Goal: Find specific page/section: Find specific page/section

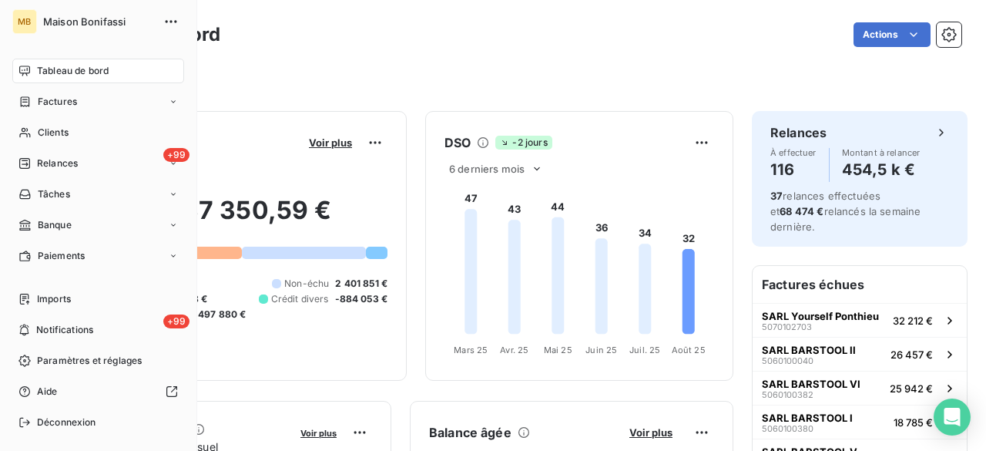
click at [77, 138] on div "Clients" at bounding box center [98, 132] width 172 height 25
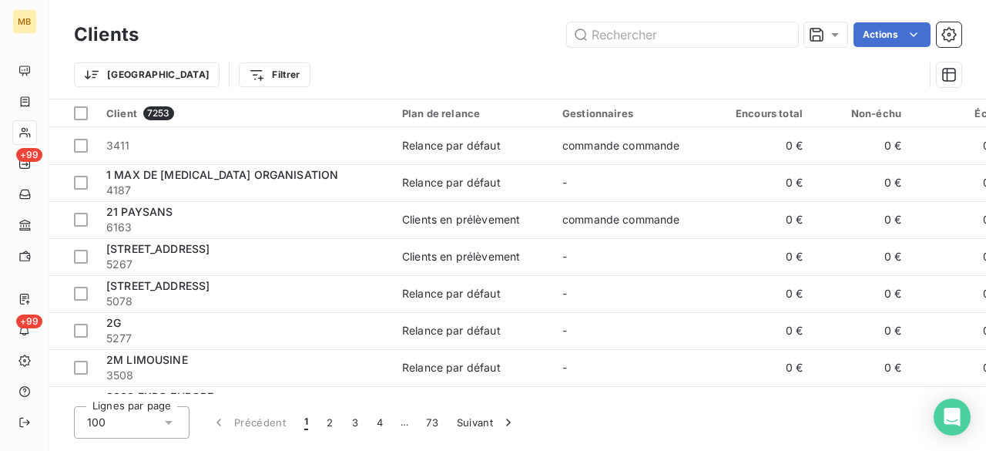
click at [726, 33] on input "text" at bounding box center [682, 34] width 231 height 25
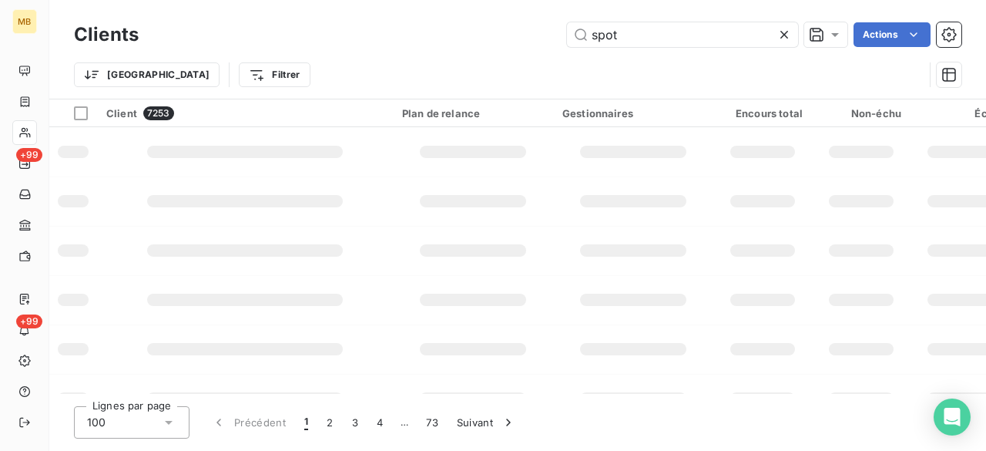
type input "spot"
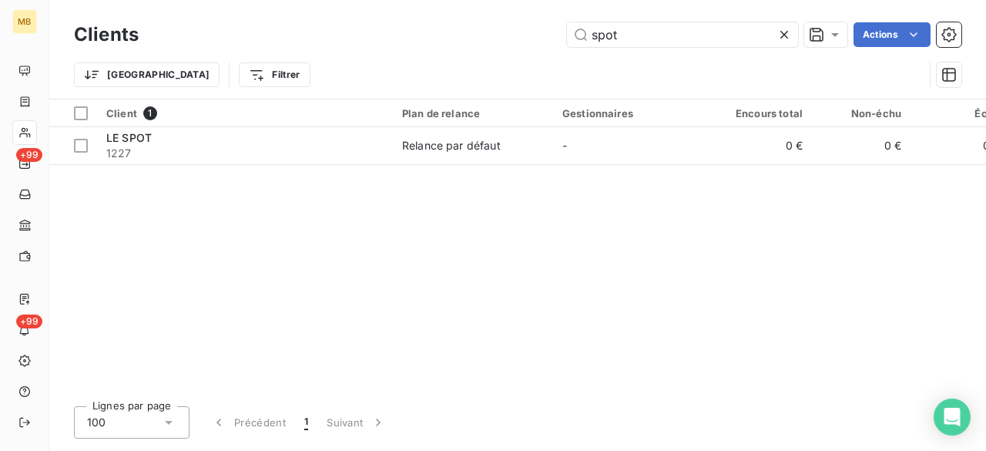
click at [482, 153] on td "Relance par défaut" at bounding box center [473, 145] width 160 height 37
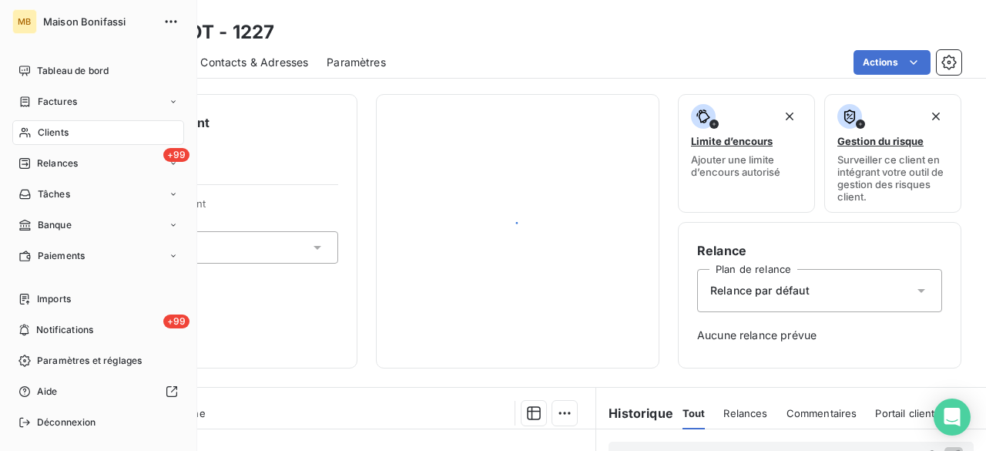
click at [60, 133] on span "Clients" at bounding box center [53, 133] width 31 height 14
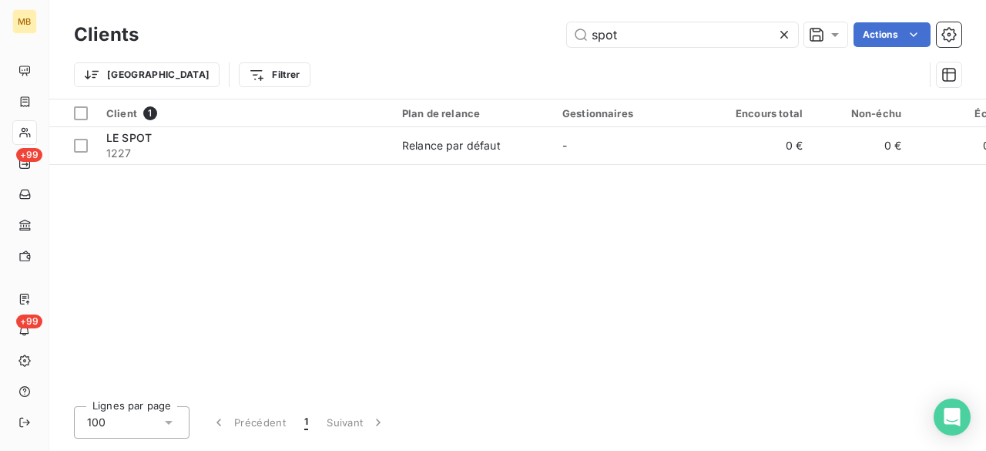
drag, startPoint x: 686, startPoint y: 32, endPoint x: 518, endPoint y: 30, distance: 167.9
click at [518, 30] on div "spot Actions" at bounding box center [559, 34] width 804 height 25
type input "auronn"
click at [582, 141] on span "[PERSON_NAME]" at bounding box center [607, 145] width 90 height 13
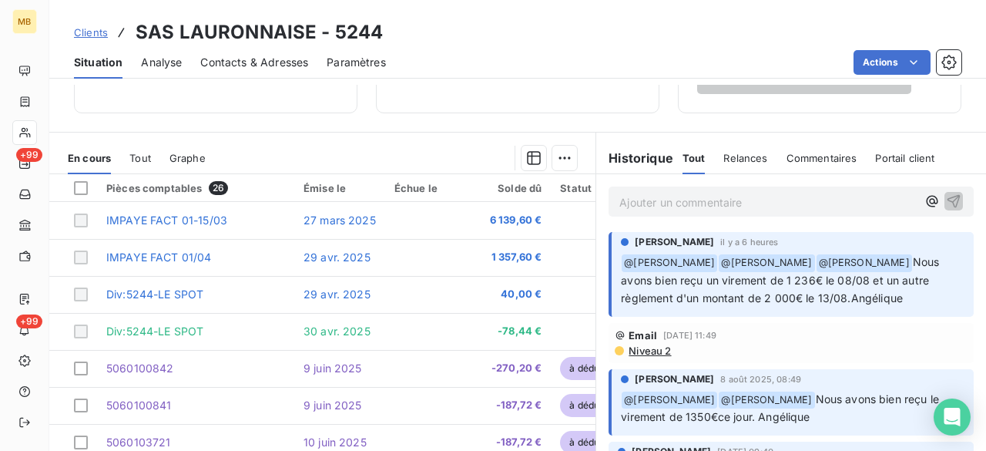
scroll to position [318, 0]
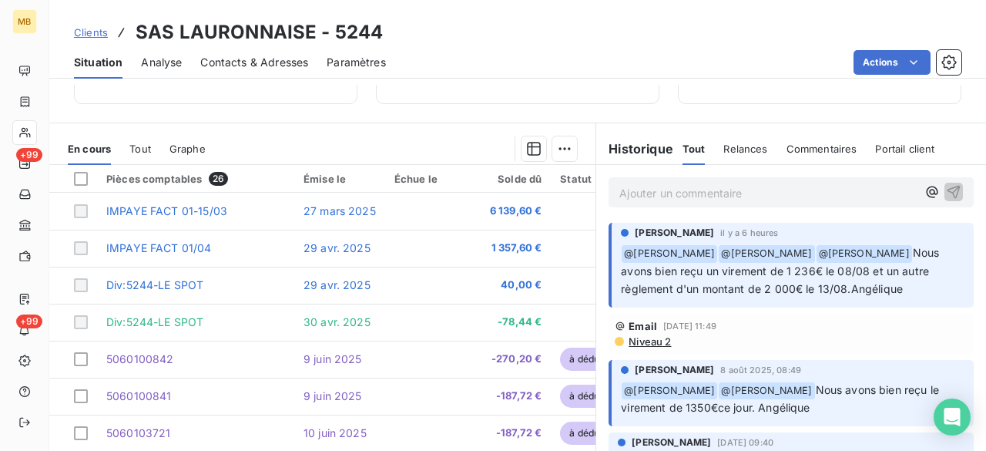
click at [924, 193] on icon "button" at bounding box center [931, 191] width 15 height 15
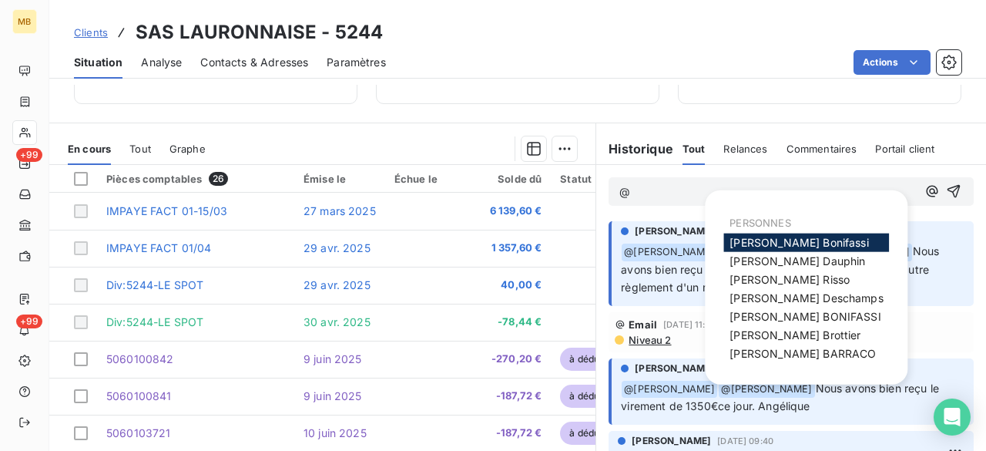
click at [796, 299] on span "[PERSON_NAME]" at bounding box center [805, 297] width 153 height 13
click at [926, 191] on icon "button" at bounding box center [932, 192] width 12 height 12
click at [803, 350] on span "[PERSON_NAME]" at bounding box center [802, 353] width 146 height 13
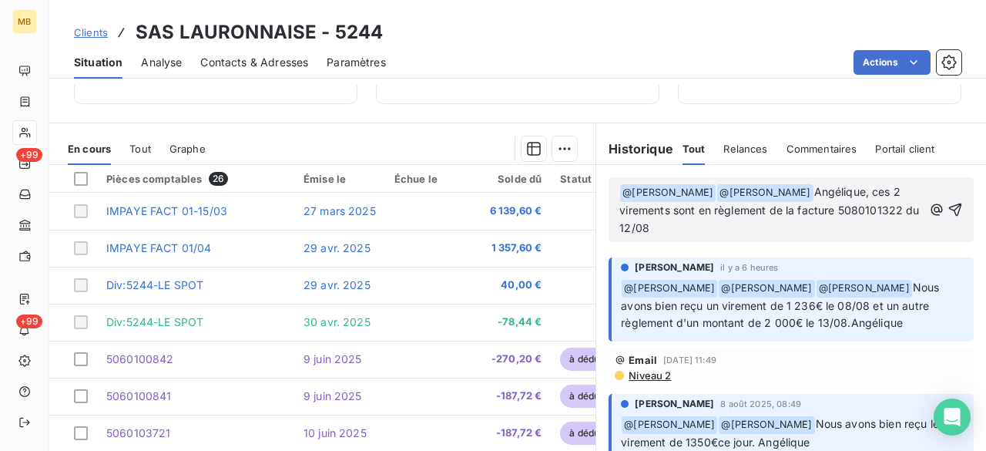
click at [947, 209] on icon "button" at bounding box center [954, 209] width 15 height 15
